Goal: Information Seeking & Learning: Understand process/instructions

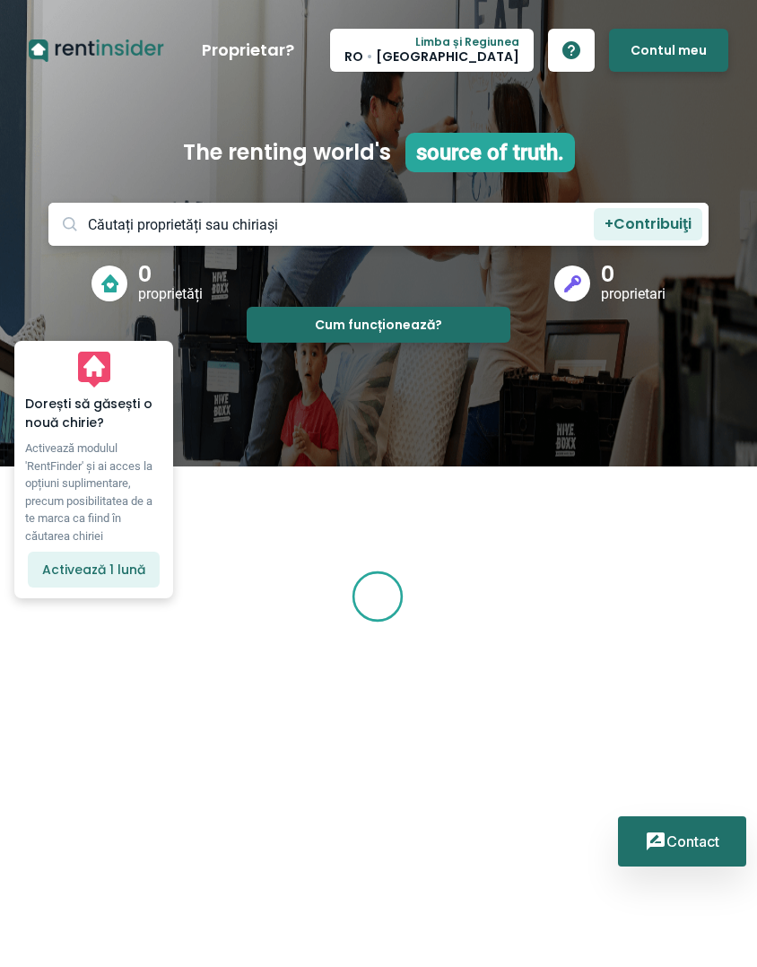
scroll to position [169, 0]
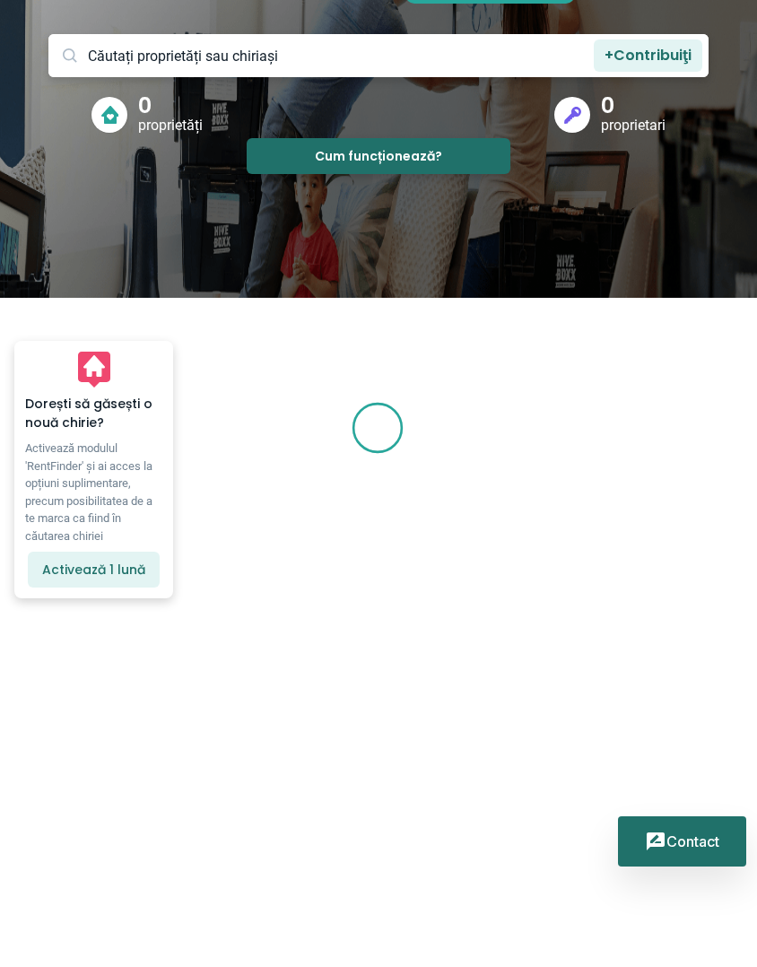
click at [436, 416] on div at bounding box center [378, 585] width 757 height 764
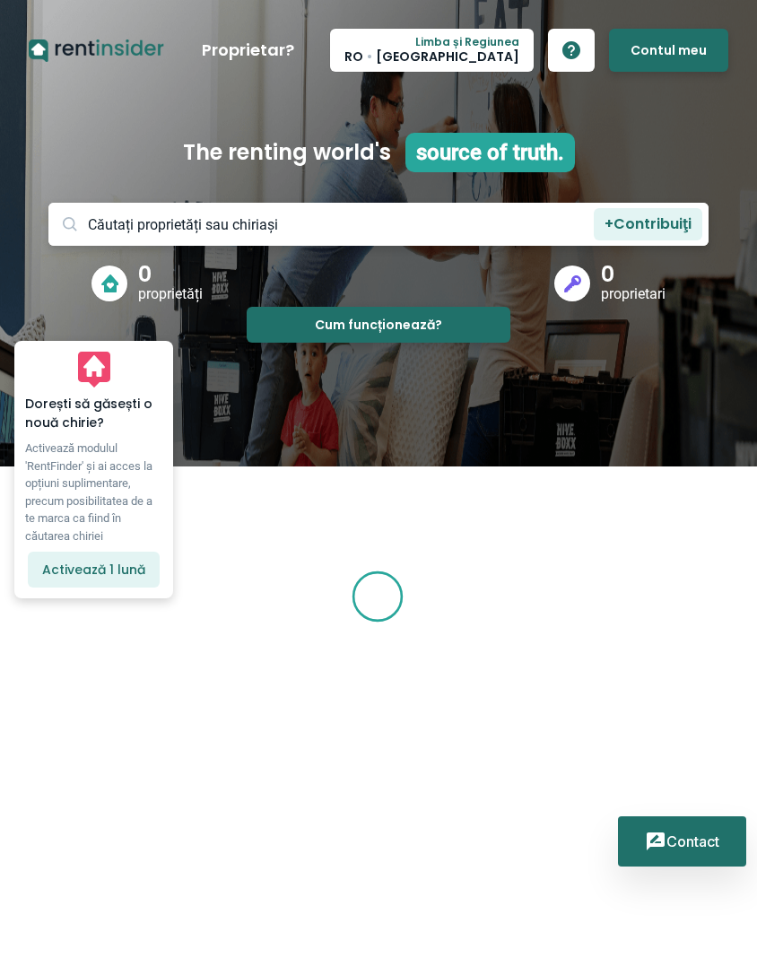
scroll to position [169, 0]
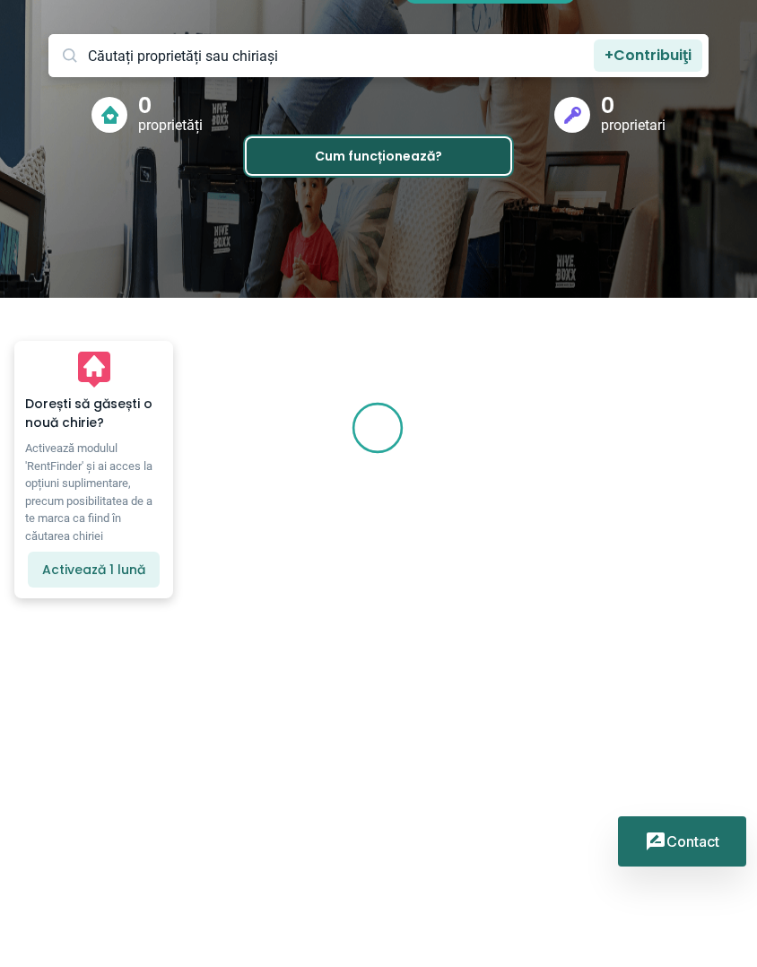
click at [386, 154] on button "Cum funcționează?" at bounding box center [379, 156] width 264 height 36
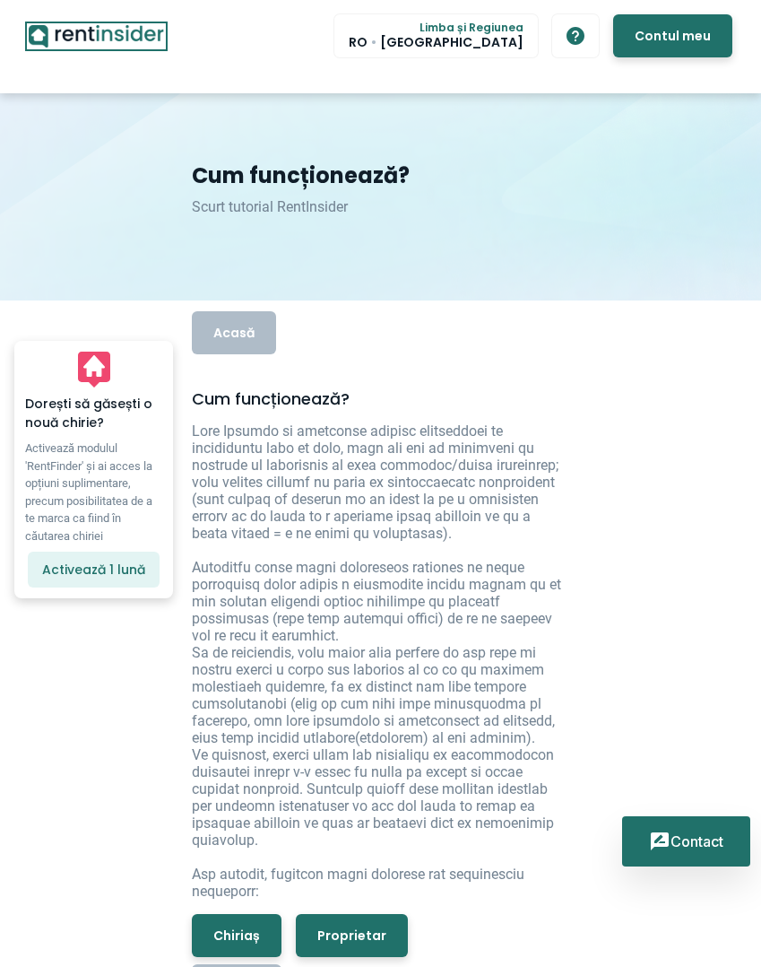
click at [120, 39] on icon "RentInsider" at bounding box center [96, 36] width 135 height 22
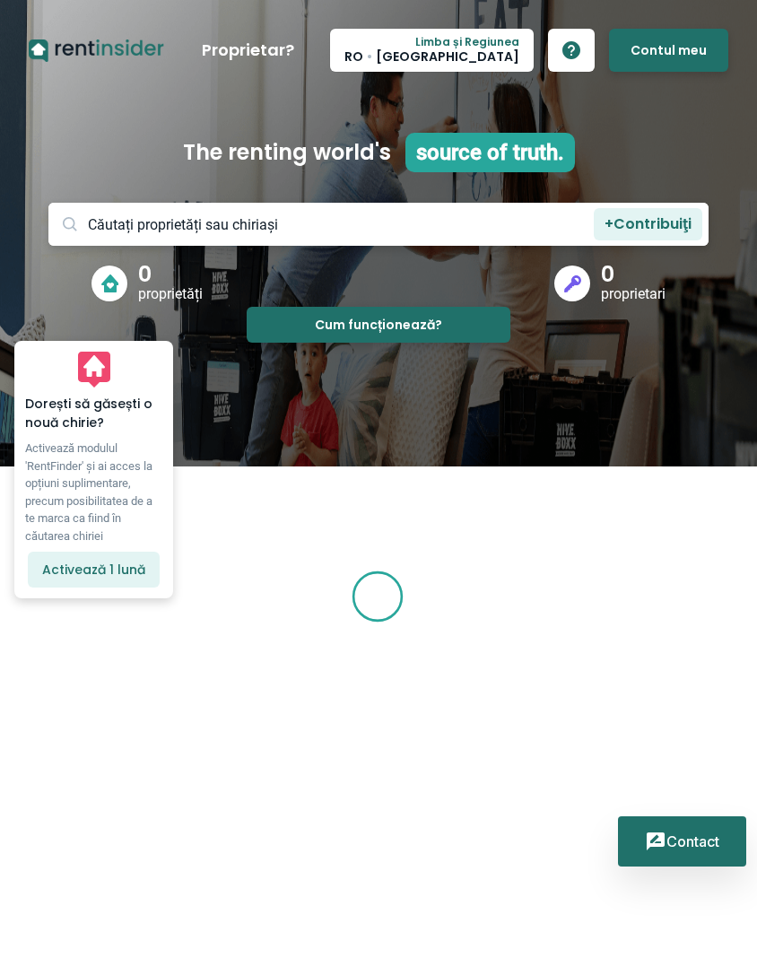
click at [708, 844] on div at bounding box center [682, 841] width 74 height 22
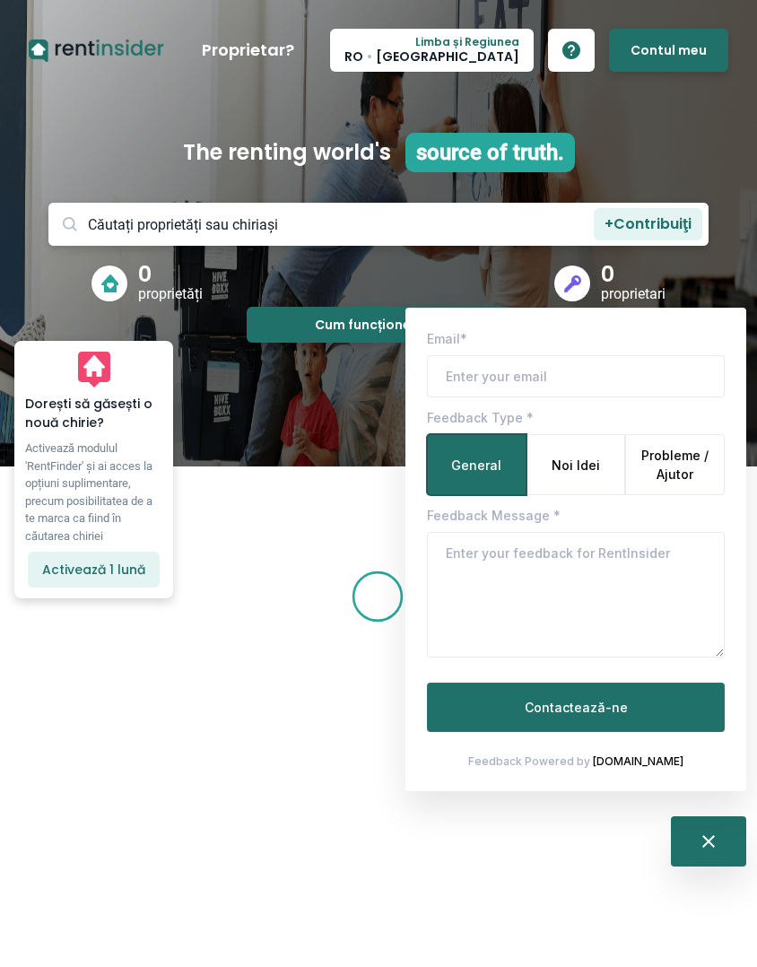
type textarea "x"
click at [641, 761] on link "[DOMAIN_NAME]" at bounding box center [638, 760] width 91 height 13
